Goal: Transaction & Acquisition: Purchase product/service

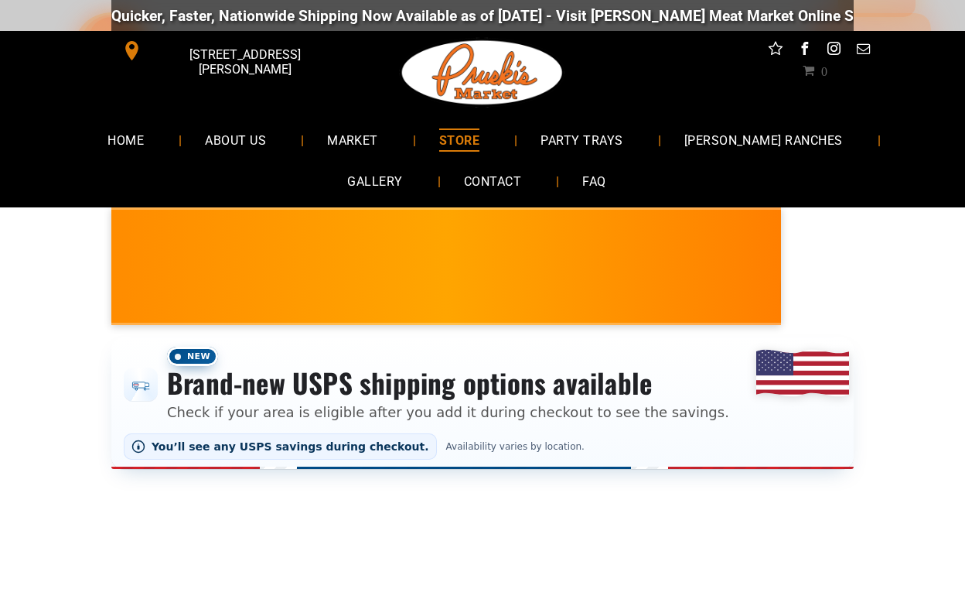
click at [917, 343] on div "New Brand-new USPS shipping options available Check if your area is eligible af…" at bounding box center [482, 403] width 965 height 170
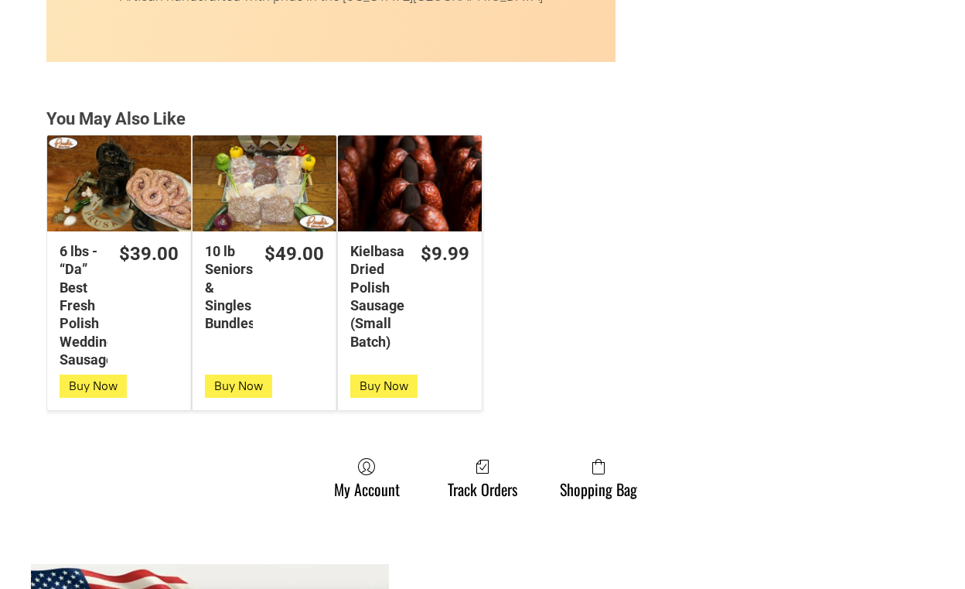
scroll to position [4060, 0]
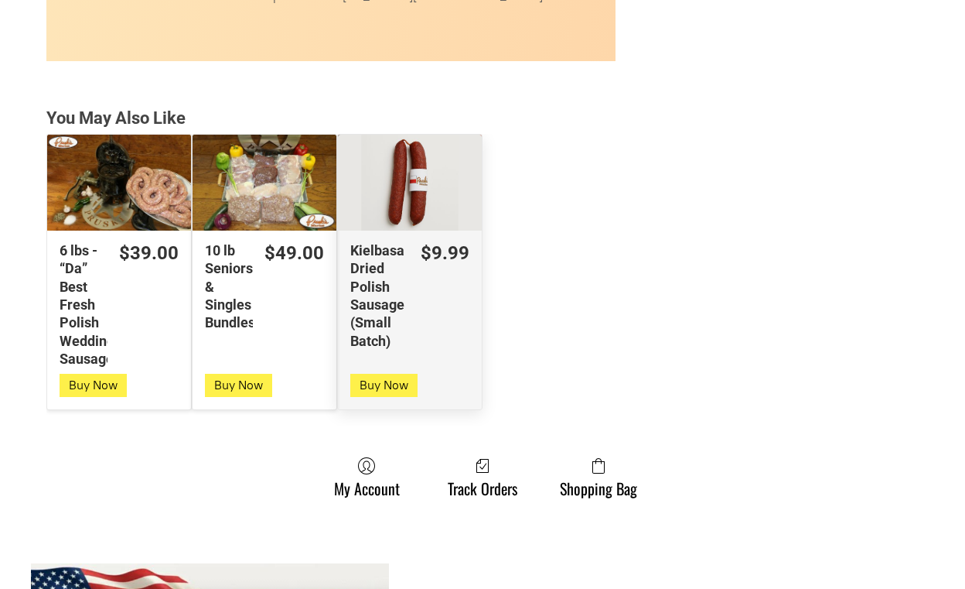
click at [425, 203] on div "Kielbasa Dried Polish Sausage (Small Batch)" at bounding box center [410, 183] width 144 height 96
